Goal: Task Accomplishment & Management: Use online tool/utility

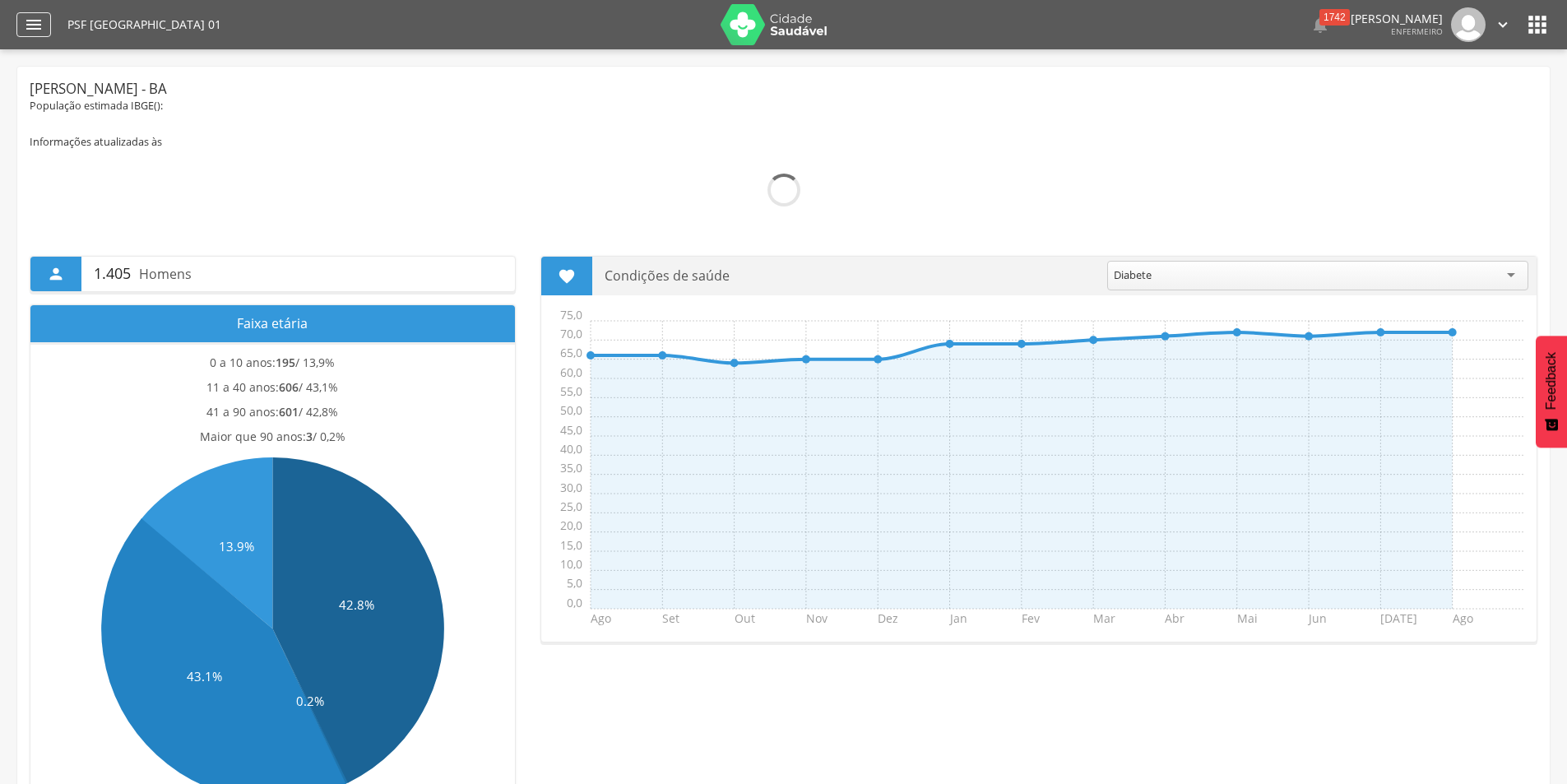
click at [26, 22] on icon "" at bounding box center [34, 25] width 20 height 20
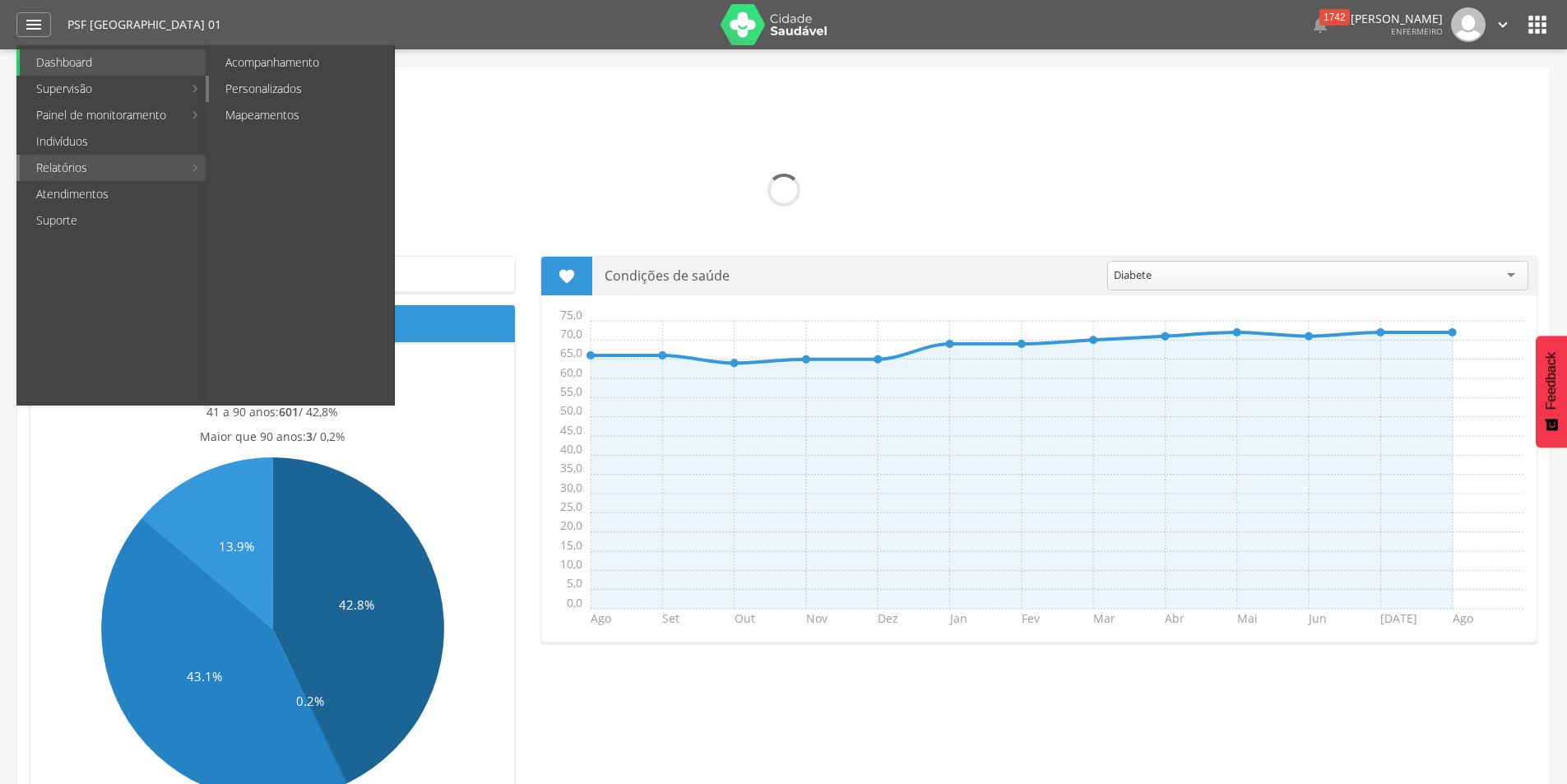
click at [243, 83] on link "Personalizados" at bounding box center [301, 88] width 185 height 26
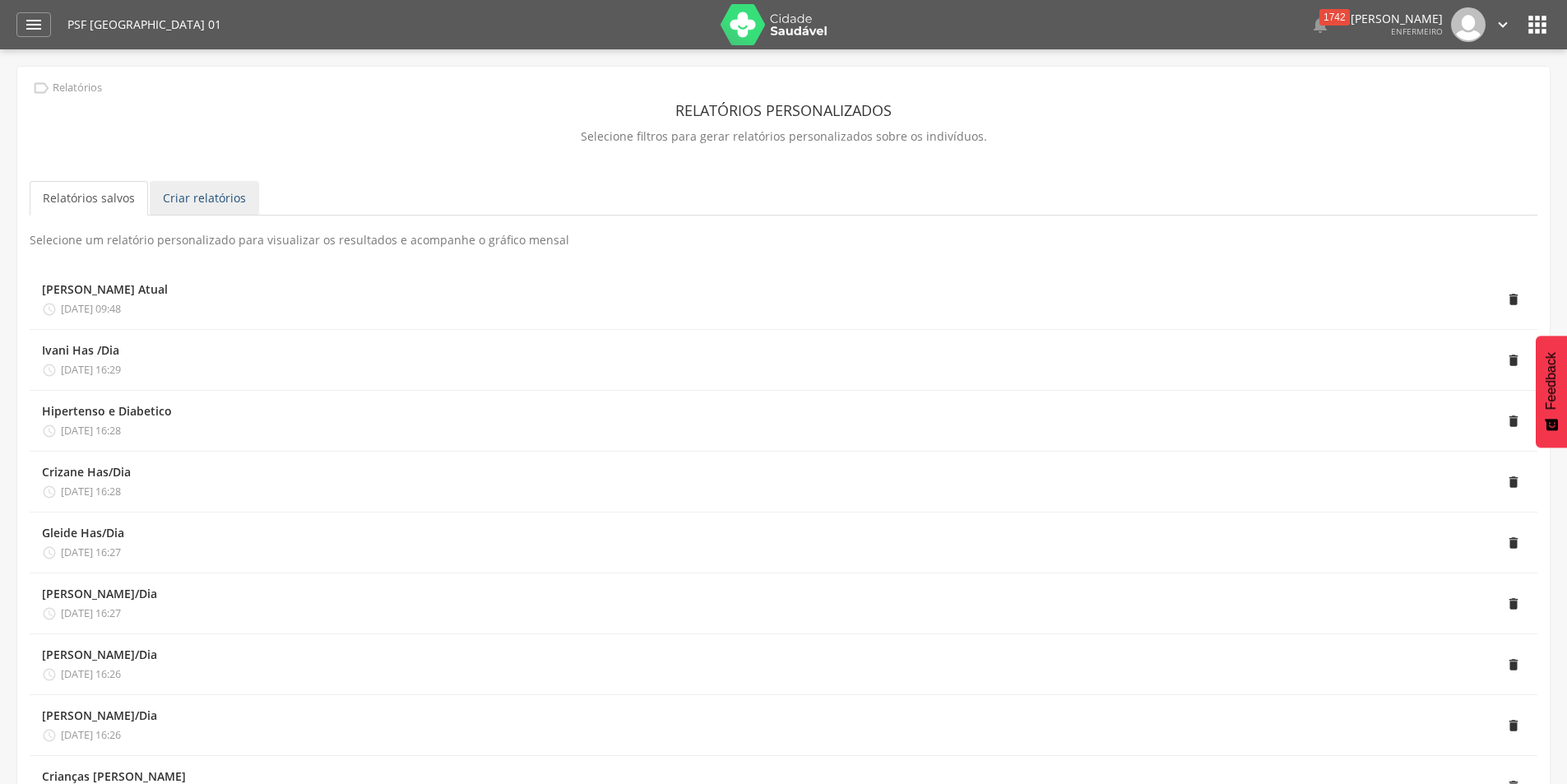
click at [223, 195] on link "Criar relatórios" at bounding box center [204, 198] width 109 height 35
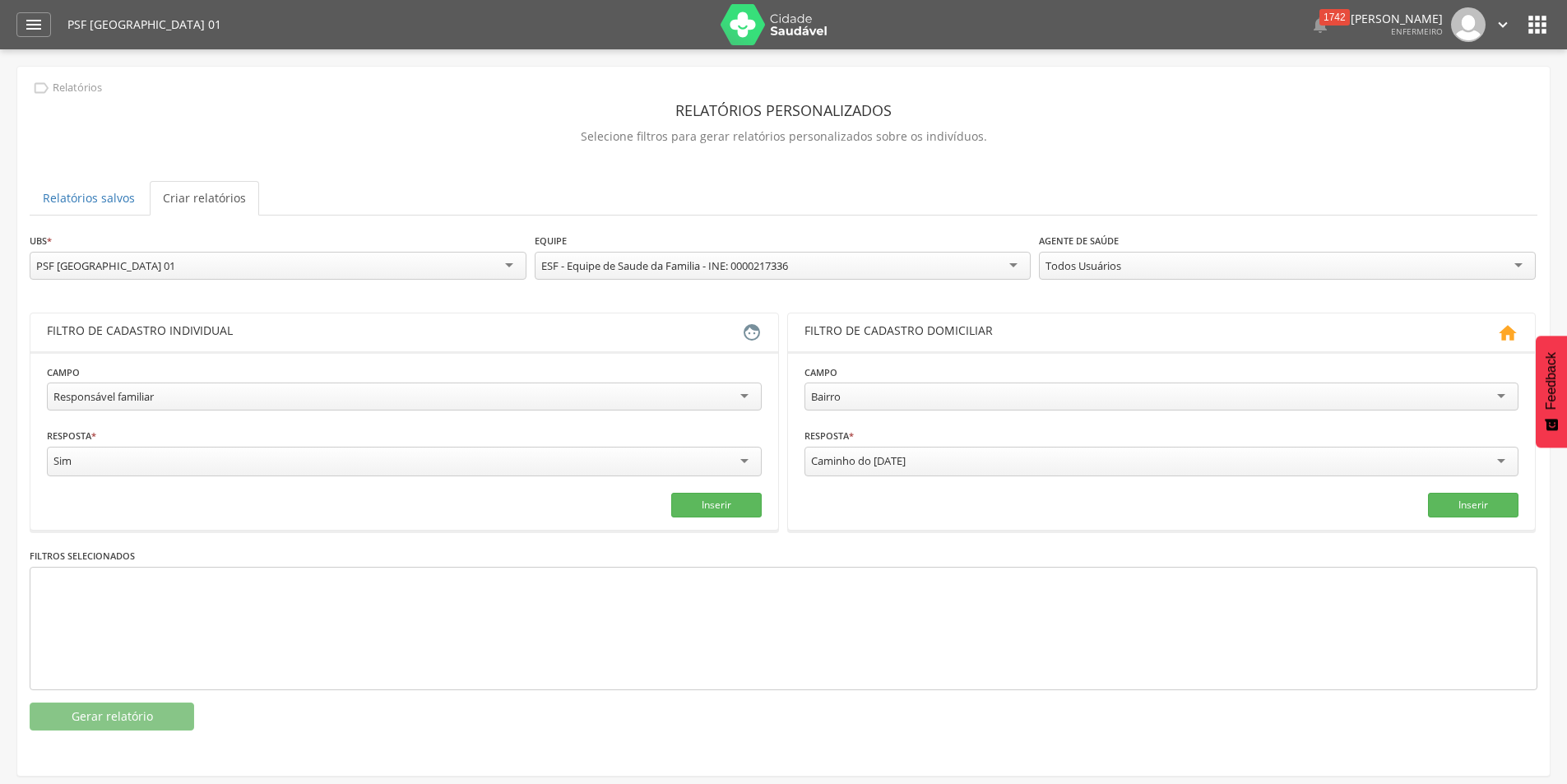
click at [748, 388] on div "Responsável familiar" at bounding box center [404, 396] width 715 height 28
click at [503, 463] on input "text" at bounding box center [584, 460] width 353 height 28
type input "*"
click at [233, 460] on input "text" at bounding box center [223, 460] width 353 height 28
type input "*"
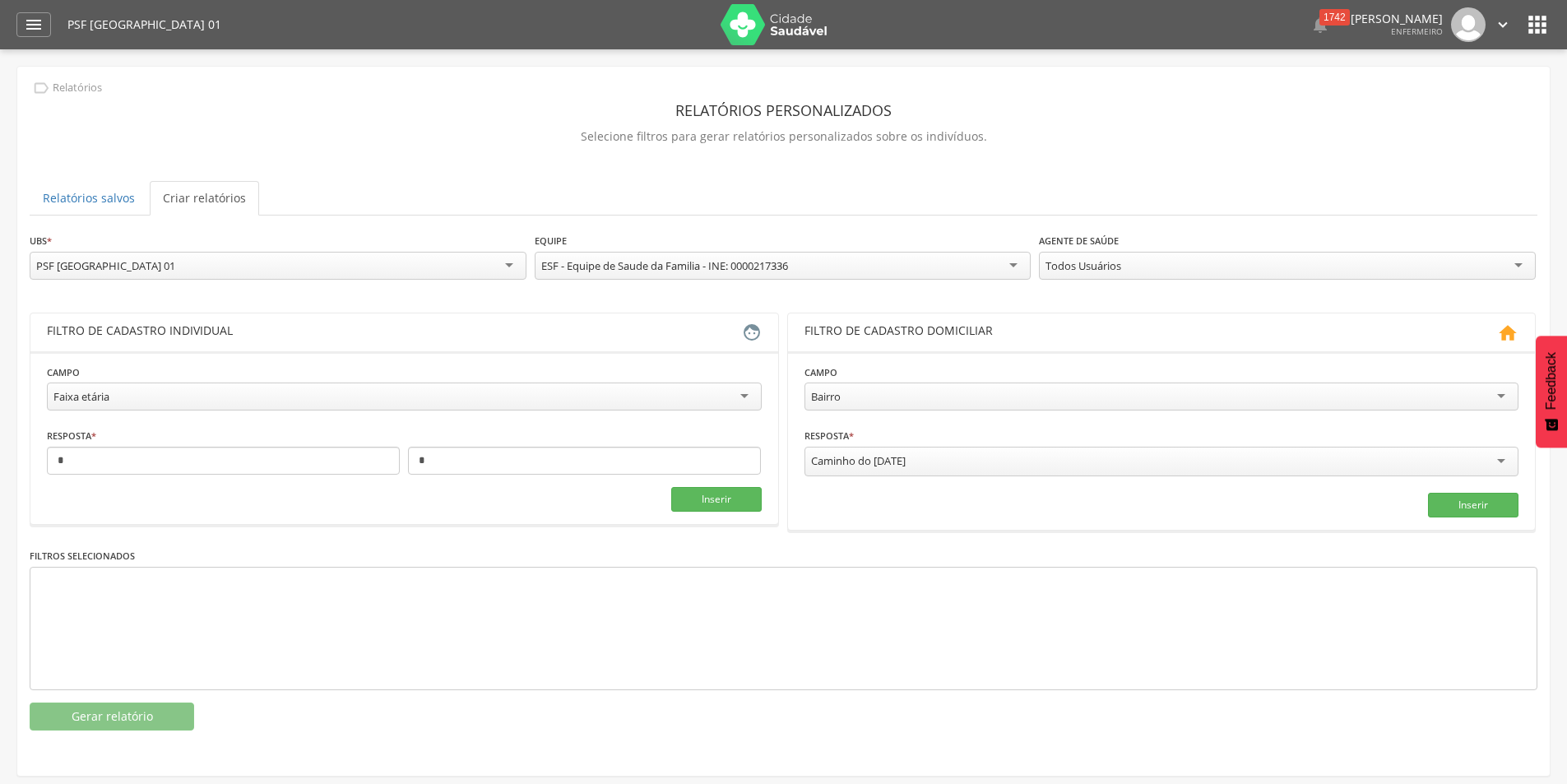
click at [1510, 270] on div "Todos Usuários" at bounding box center [1287, 265] width 497 height 28
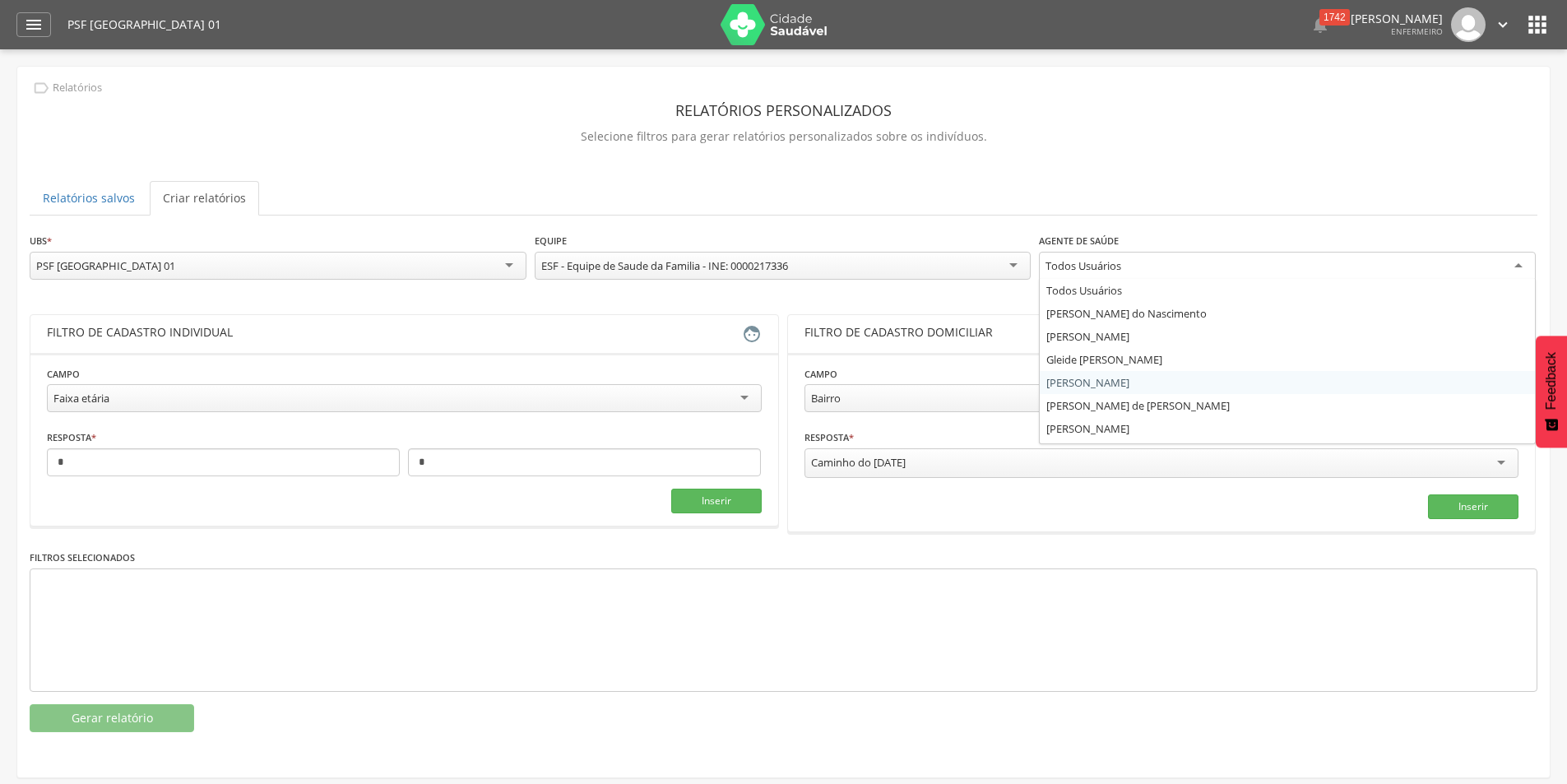
scroll to position [20, 0]
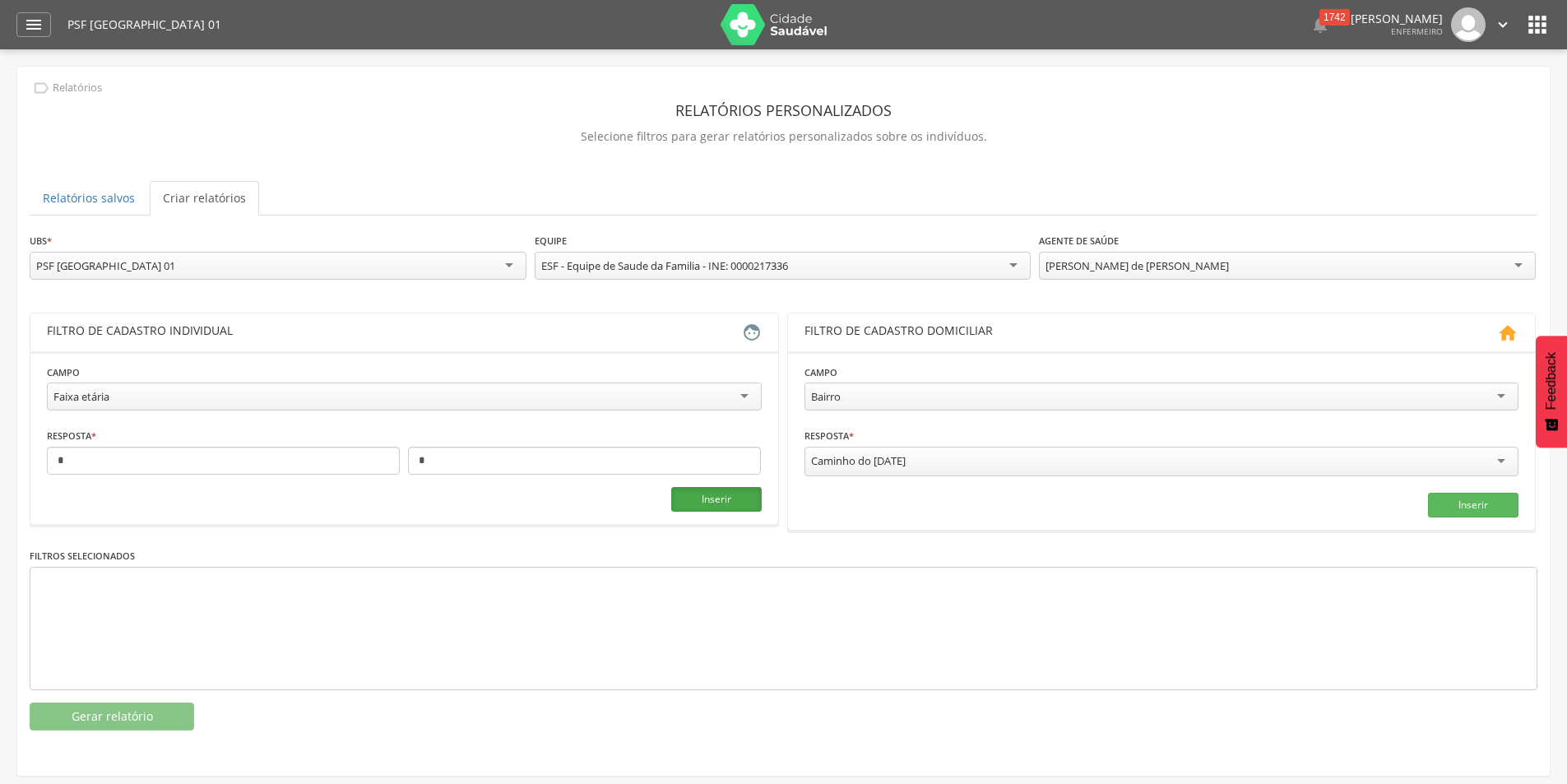
click at [732, 497] on button "Inserir" at bounding box center [716, 499] width 90 height 25
click at [128, 708] on button "Gerar relatório" at bounding box center [111, 716] width 164 height 28
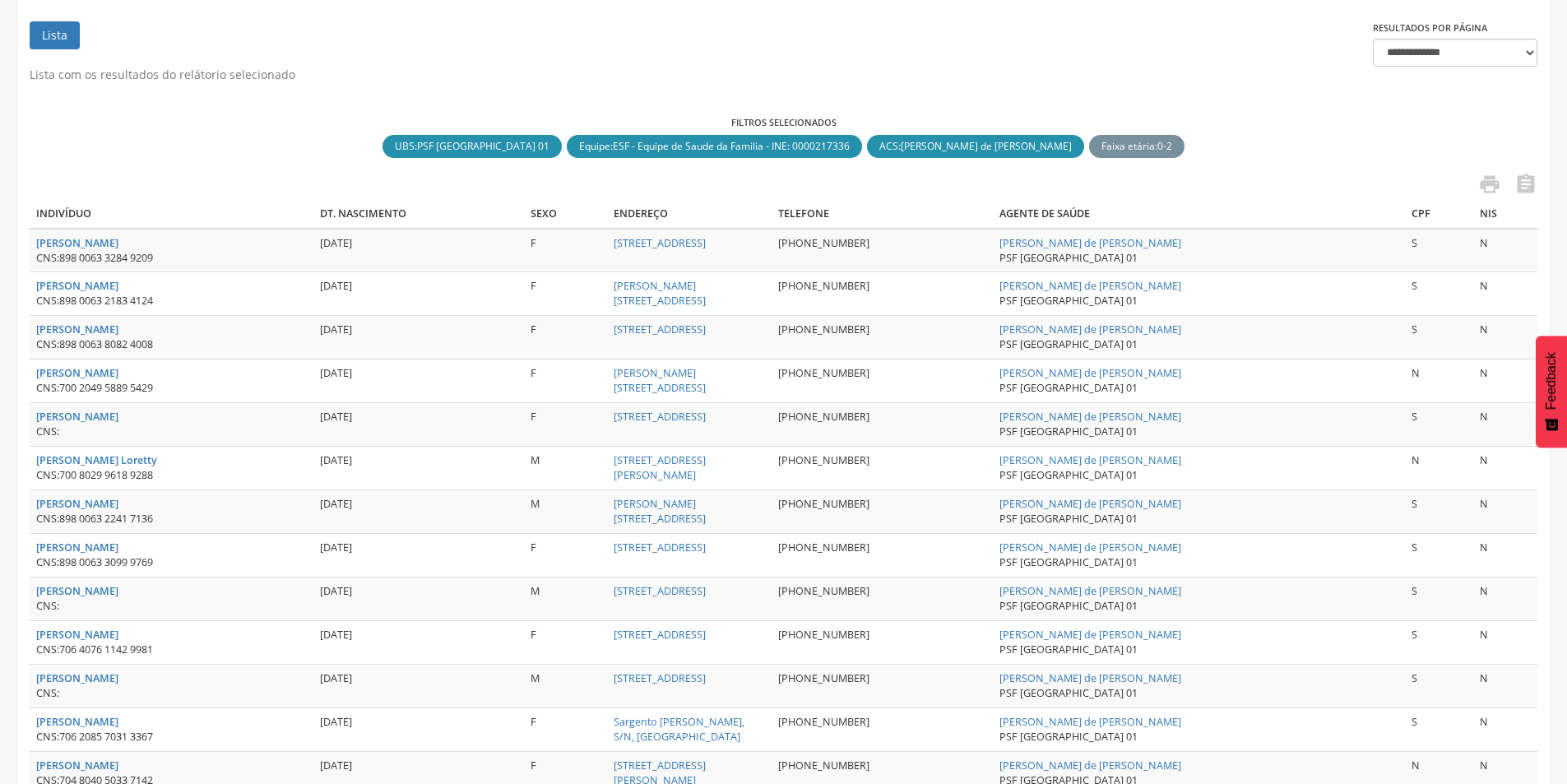
scroll to position [247, 0]
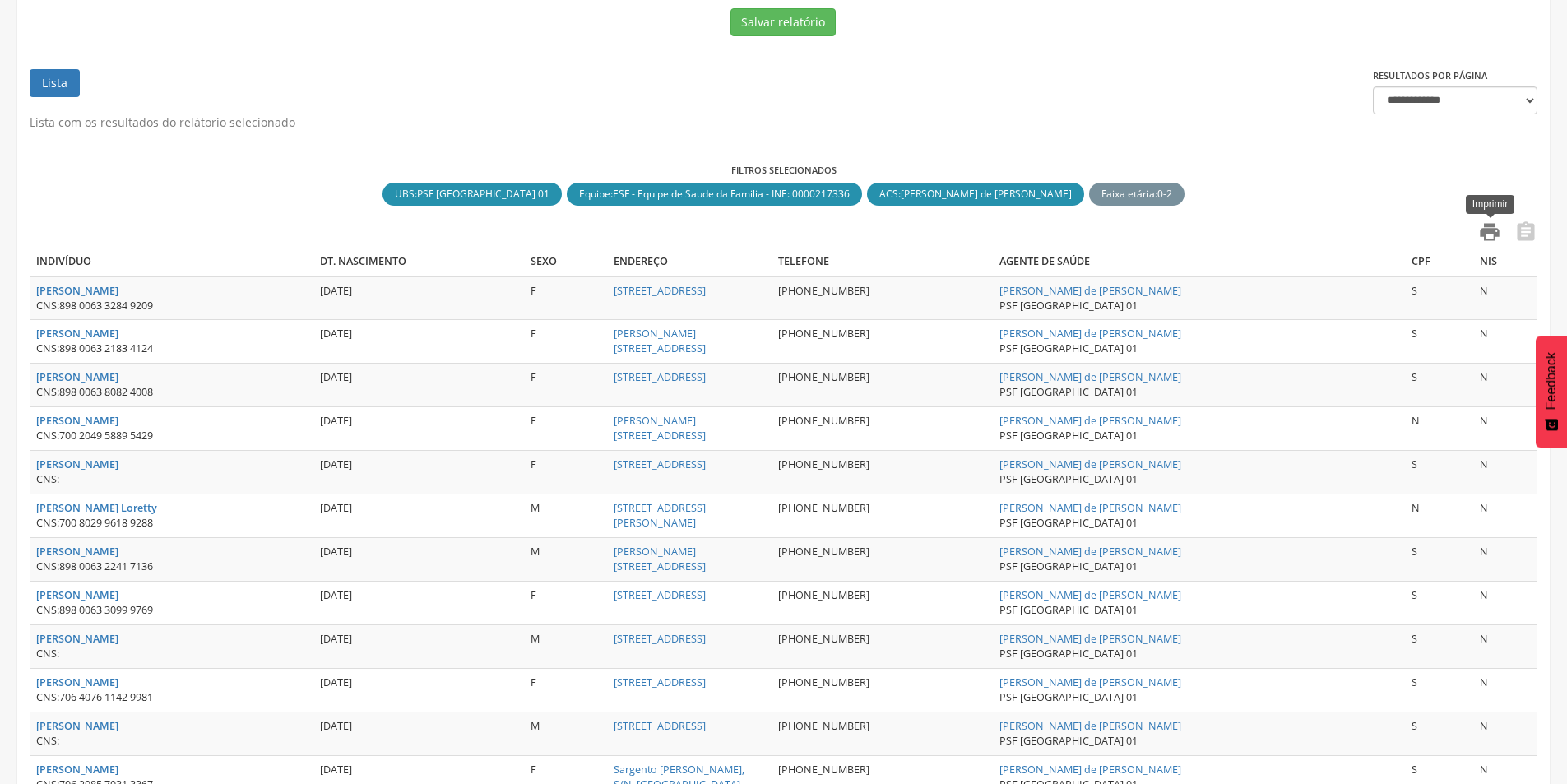
click at [1491, 231] on icon "" at bounding box center [1489, 232] width 23 height 23
